Goal: Task Accomplishment & Management: Complete application form

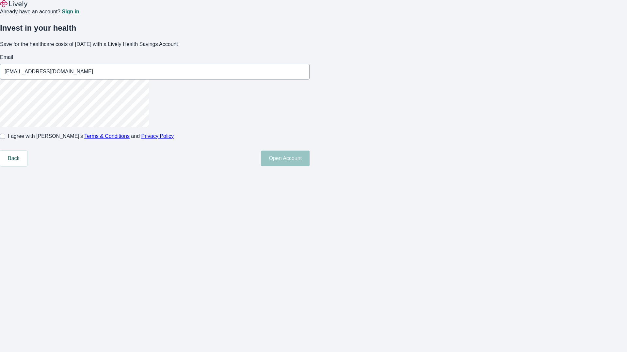
click at [5, 139] on input "I agree with Lively’s Terms & Conditions and Privacy Policy" at bounding box center [2, 136] width 5 height 5
checkbox input "true"
click at [309, 166] on button "Open Account" at bounding box center [285, 159] width 49 height 16
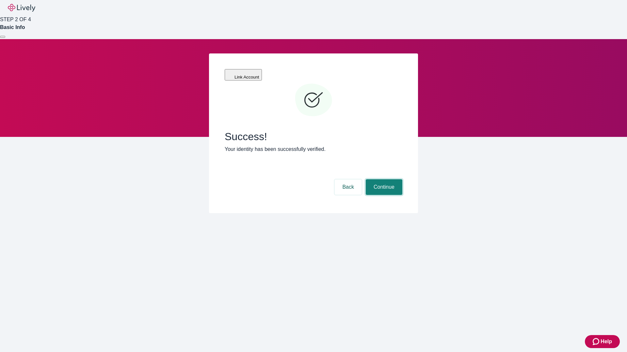
click at [383, 180] on button "Continue" at bounding box center [384, 188] width 37 height 16
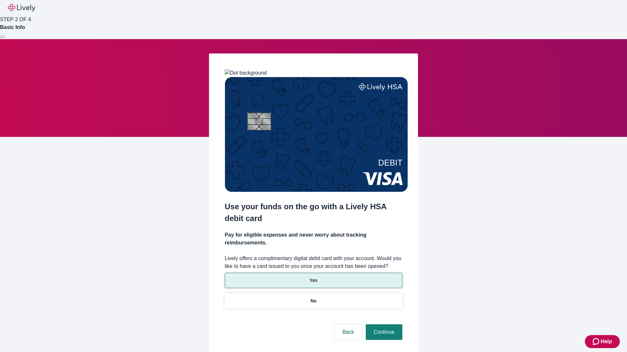
click at [313, 277] on p "Yes" at bounding box center [313, 280] width 8 height 7
click at [383, 325] on button "Continue" at bounding box center [384, 333] width 37 height 16
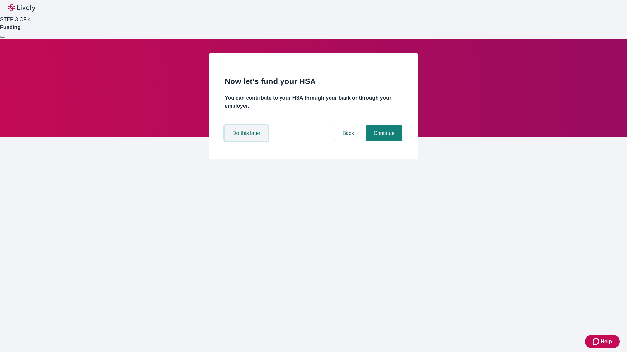
click at [247, 141] on button "Do this later" at bounding box center [246, 134] width 43 height 16
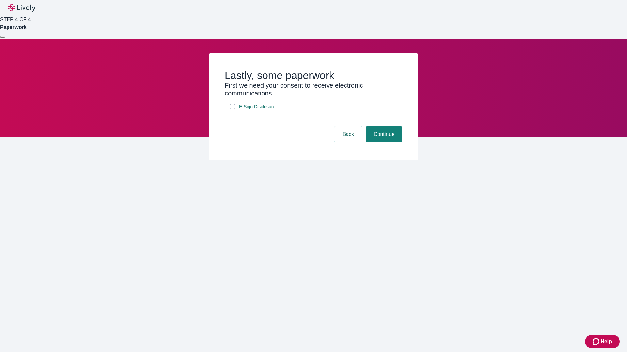
click at [232, 109] on input "E-Sign Disclosure" at bounding box center [232, 106] width 5 height 5
checkbox input "true"
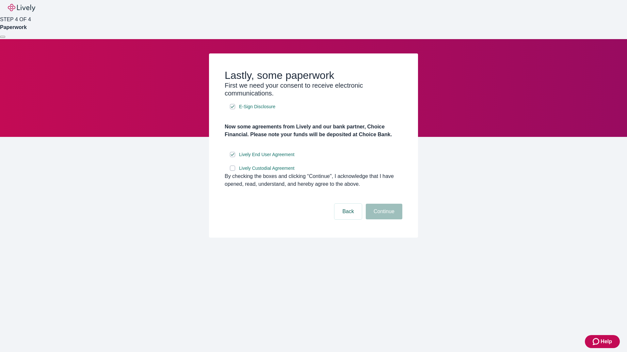
click at [232, 171] on input "Lively Custodial Agreement" at bounding box center [232, 168] width 5 height 5
checkbox input "true"
click at [383, 220] on button "Continue" at bounding box center [384, 212] width 37 height 16
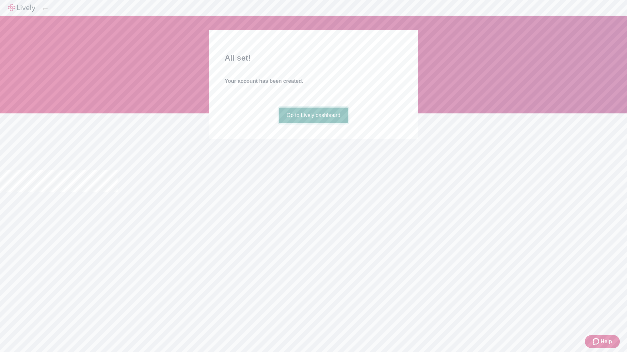
click at [313, 123] on link "Go to Lively dashboard" at bounding box center [314, 116] width 70 height 16
